Goal: Information Seeking & Learning: Learn about a topic

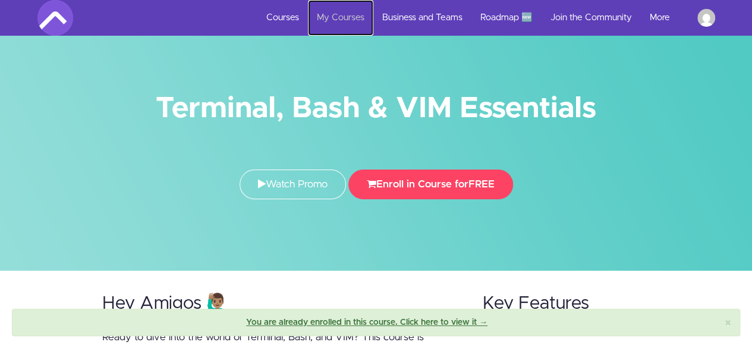
click at [342, 8] on link "My Courses" at bounding box center [340, 18] width 65 height 36
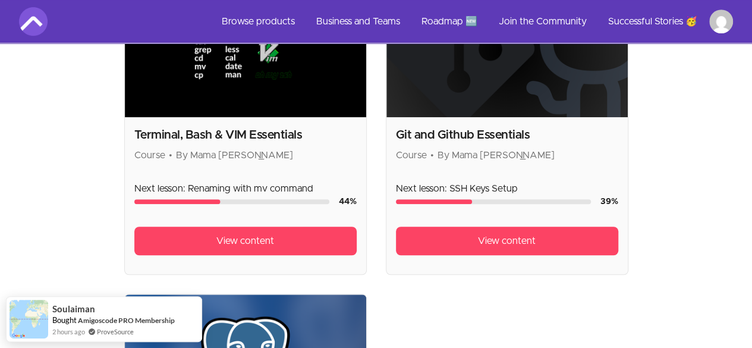
scroll to position [360, 0]
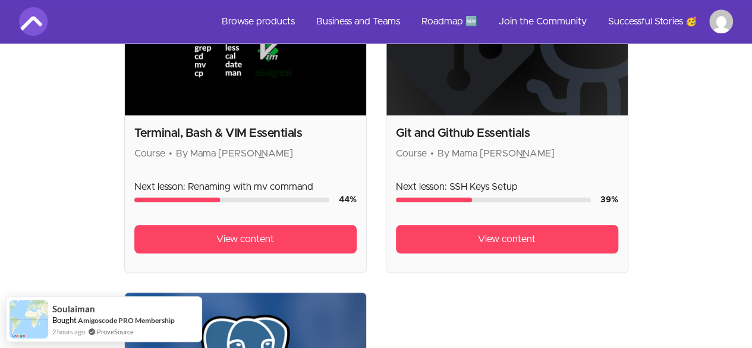
click at [396, 125] on div "Git and Github Essentials Course • By Mama Samba Braima Nelson" at bounding box center [507, 143] width 222 height 36
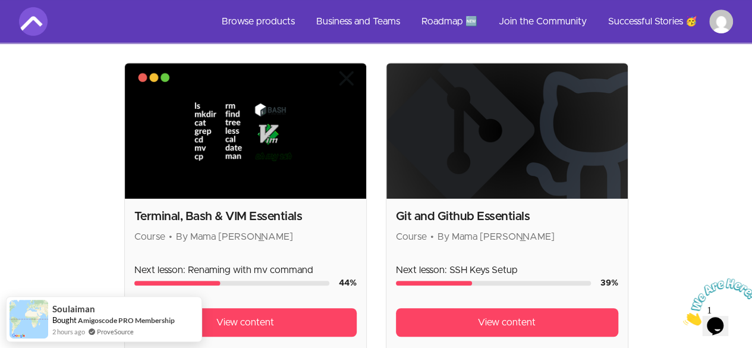
scroll to position [276, 0]
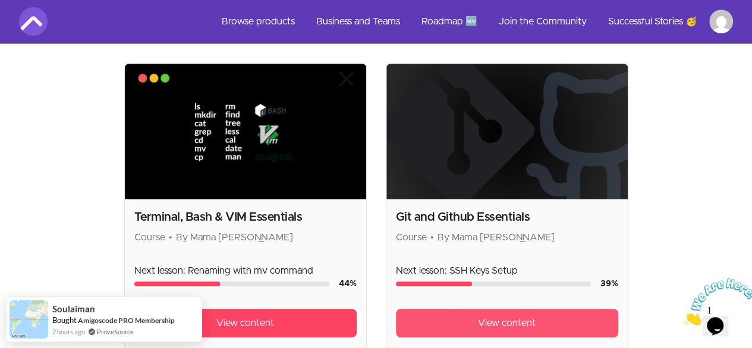
click at [478, 316] on span "View content" at bounding box center [507, 323] width 58 height 14
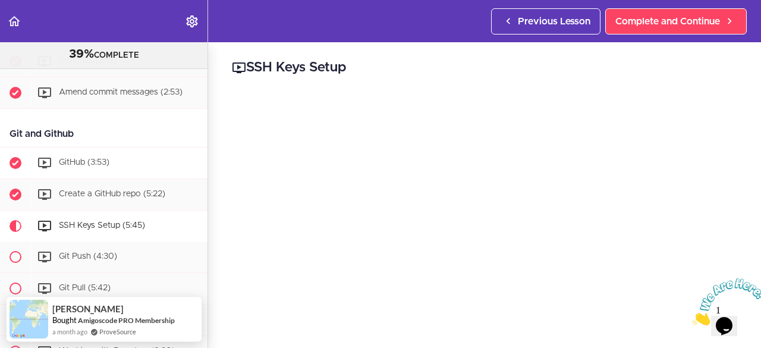
scroll to position [419, 0]
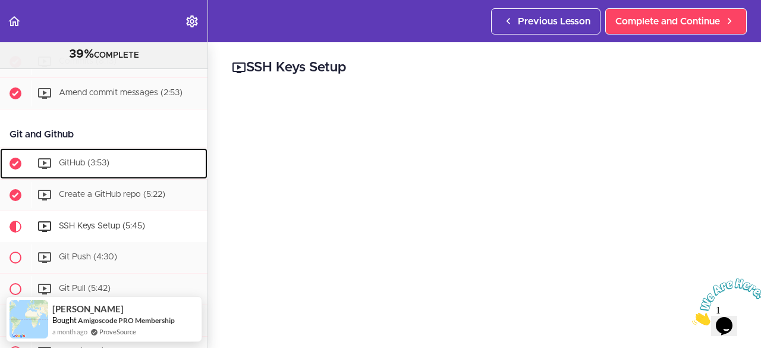
click at [93, 165] on span "GitHub (3:53)" at bounding box center [84, 163] width 51 height 8
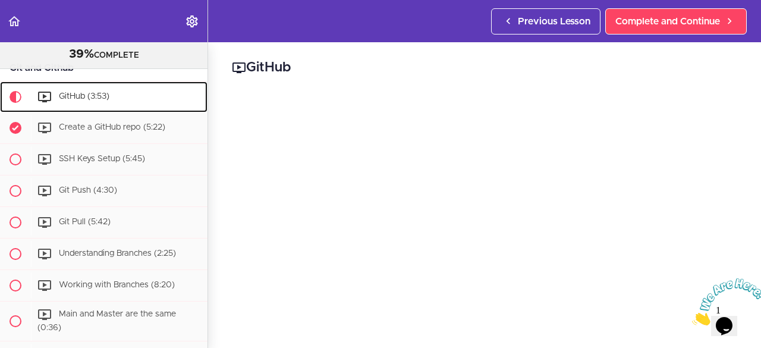
scroll to position [54, 0]
click at [81, 100] on span "GitHub (3:53)" at bounding box center [84, 96] width 51 height 8
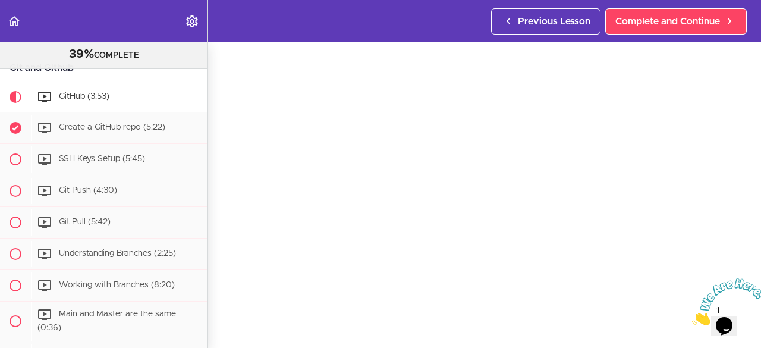
scroll to position [0, 0]
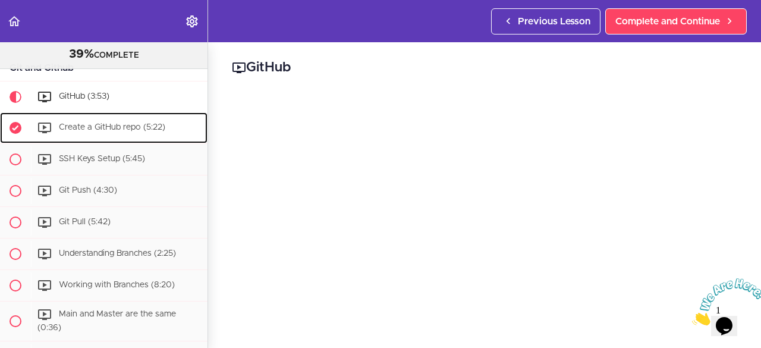
click at [64, 122] on div "Create a GitHub repo (5:22)" at bounding box center [119, 128] width 177 height 26
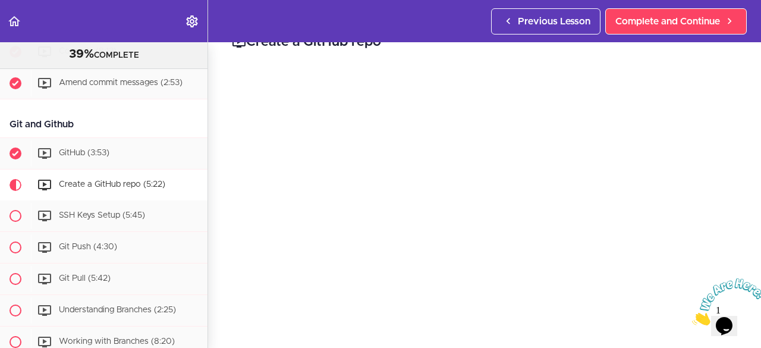
scroll to position [25, 0]
